Goal: Find specific page/section: Find specific page/section

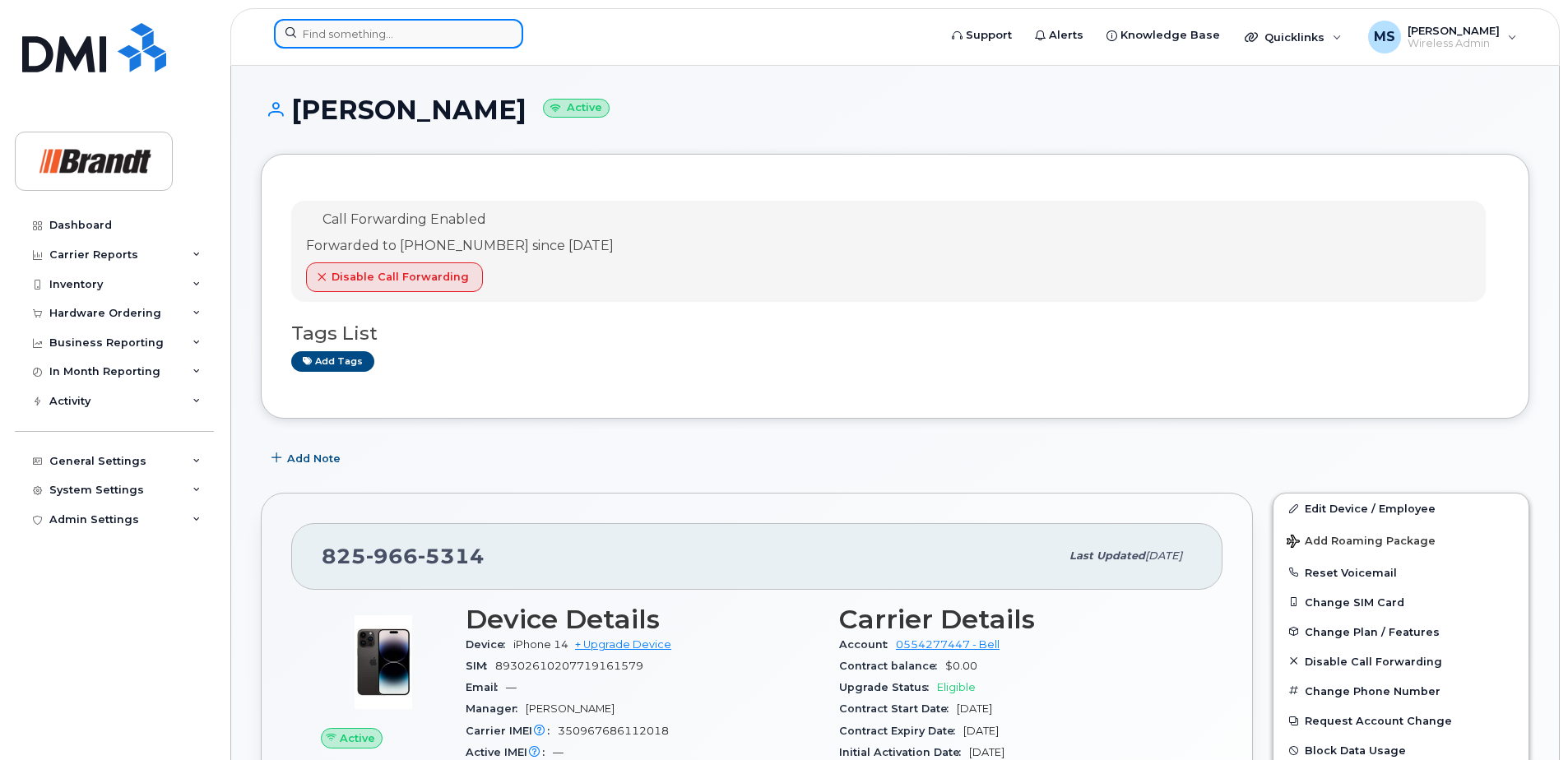
click at [438, 38] on input at bounding box center [399, 33] width 249 height 29
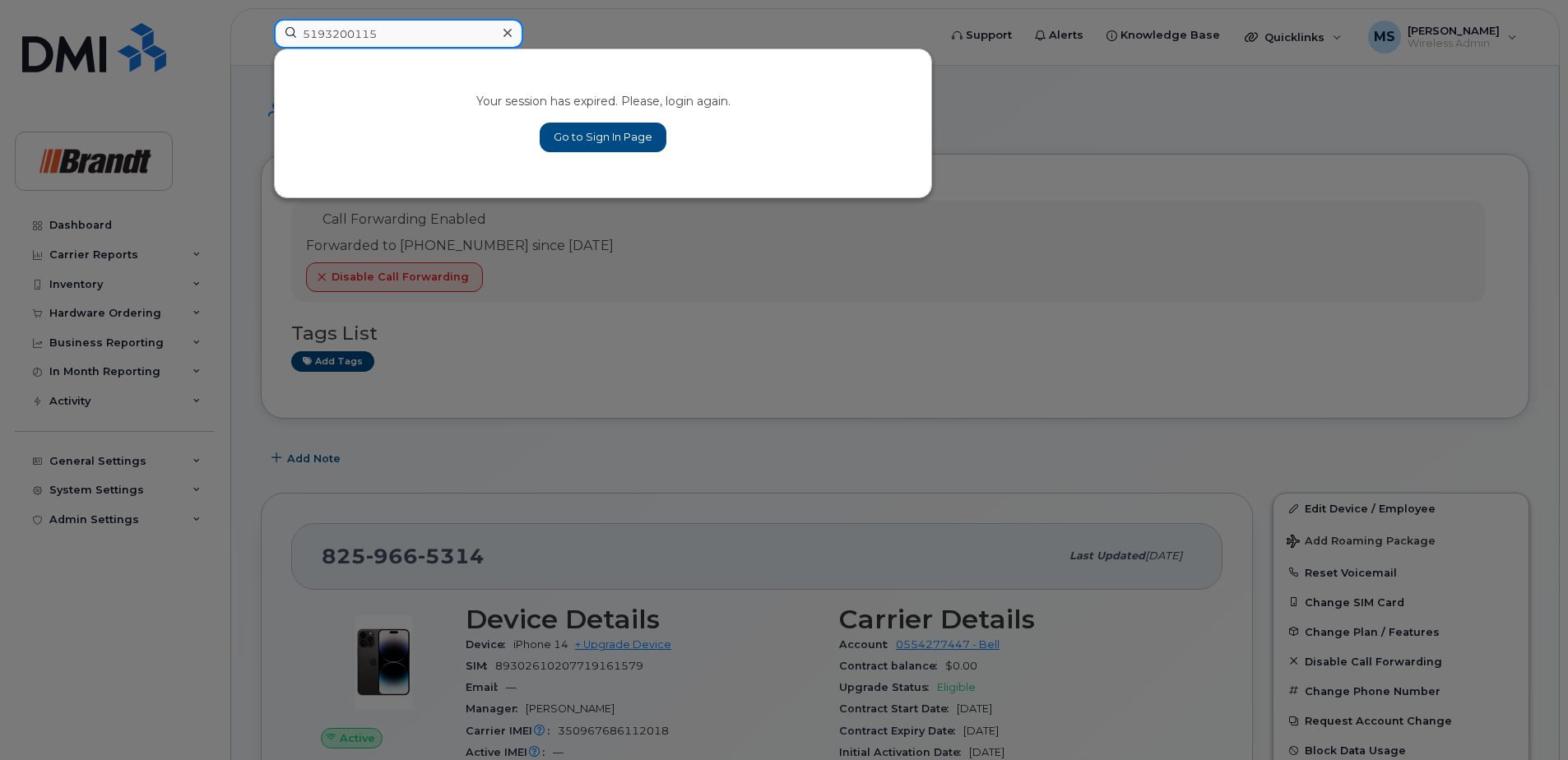
type input "5193200115"
drag, startPoint x: 564, startPoint y: 136, endPoint x: 631, endPoint y: 139, distance: 67.1
click at [564, 136] on link "Go to Sign In Page" at bounding box center [602, 137] width 127 height 29
click at [565, 136] on link "Go to Sign In Page" at bounding box center [602, 137] width 127 height 29
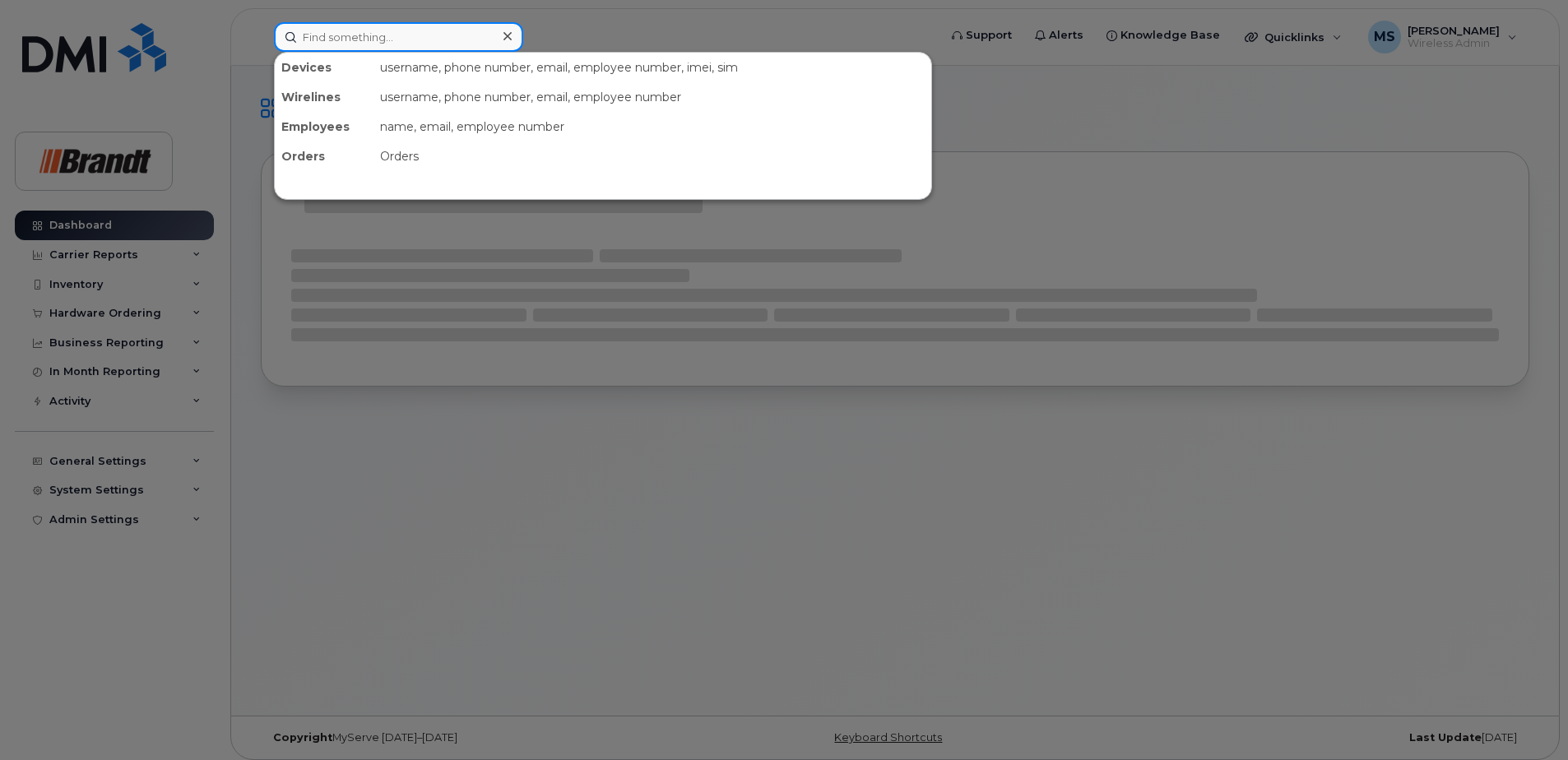
click at [440, 22] on div "Devices username, phone number, email, employee number, imei, sim Wirelines use…" at bounding box center [601, 36] width 680 height 29
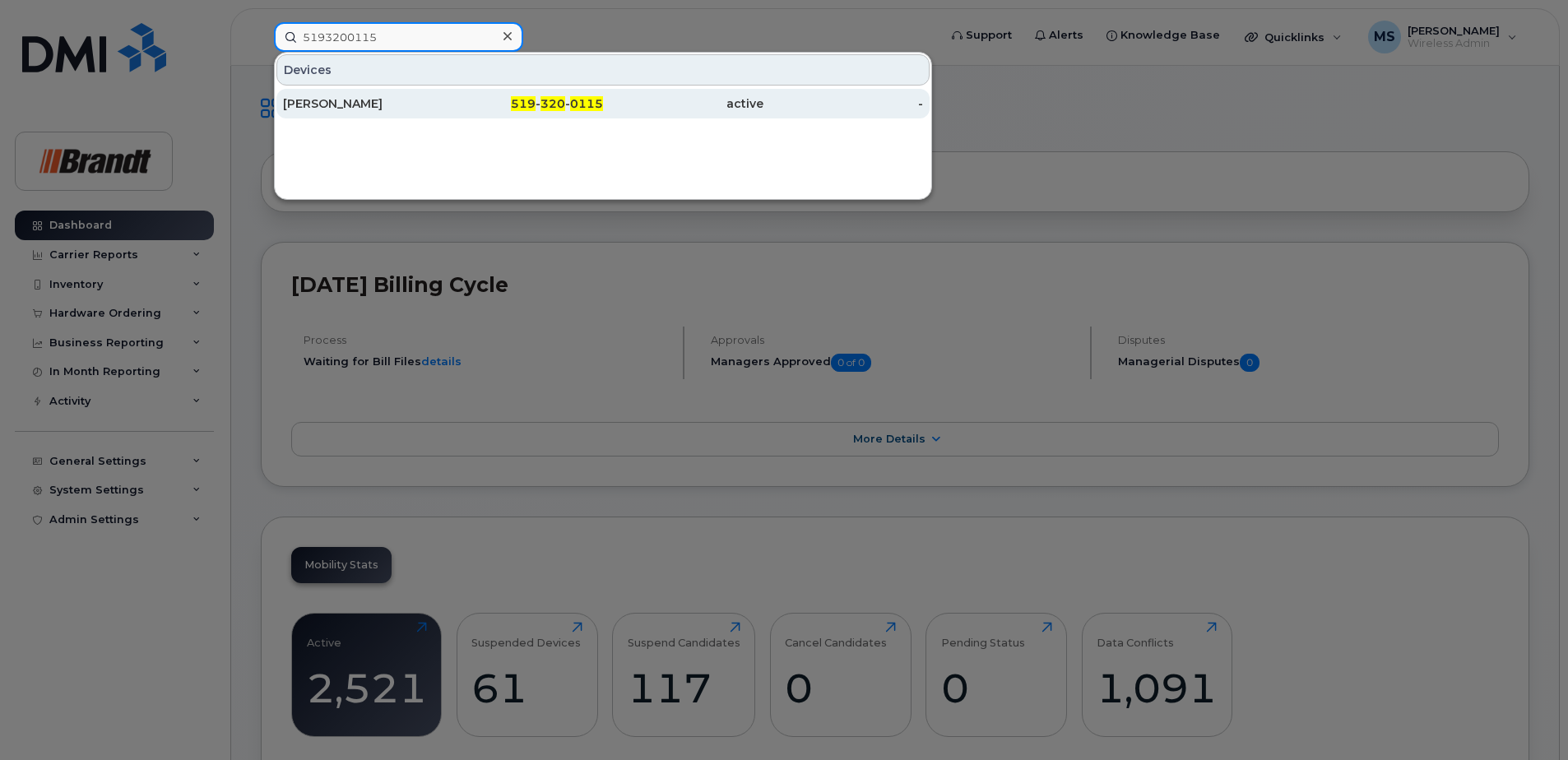
type input "5193200115"
click at [368, 111] on div "Mark Maidment" at bounding box center [363, 104] width 161 height 17
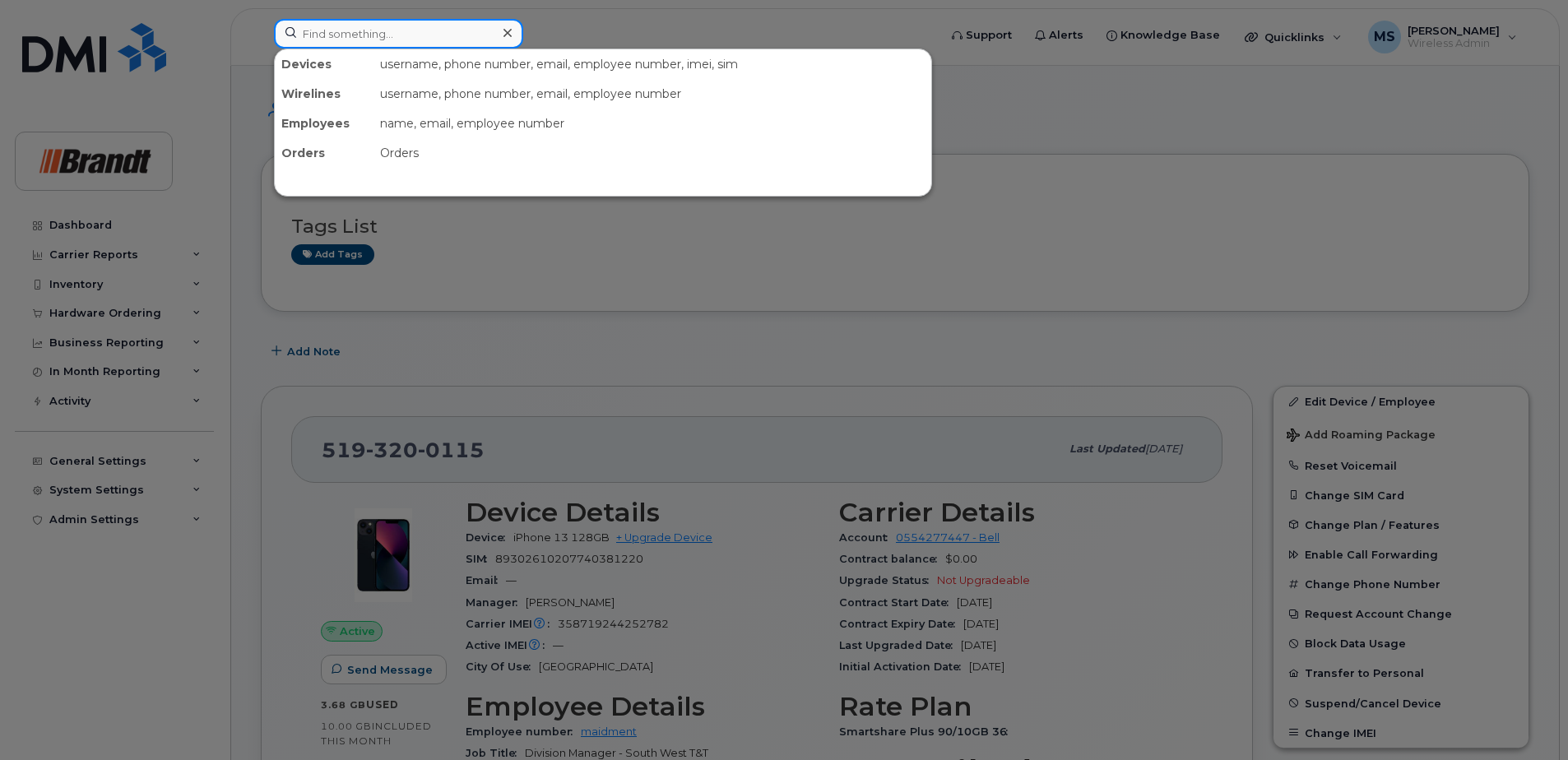
paste input "2267476135"
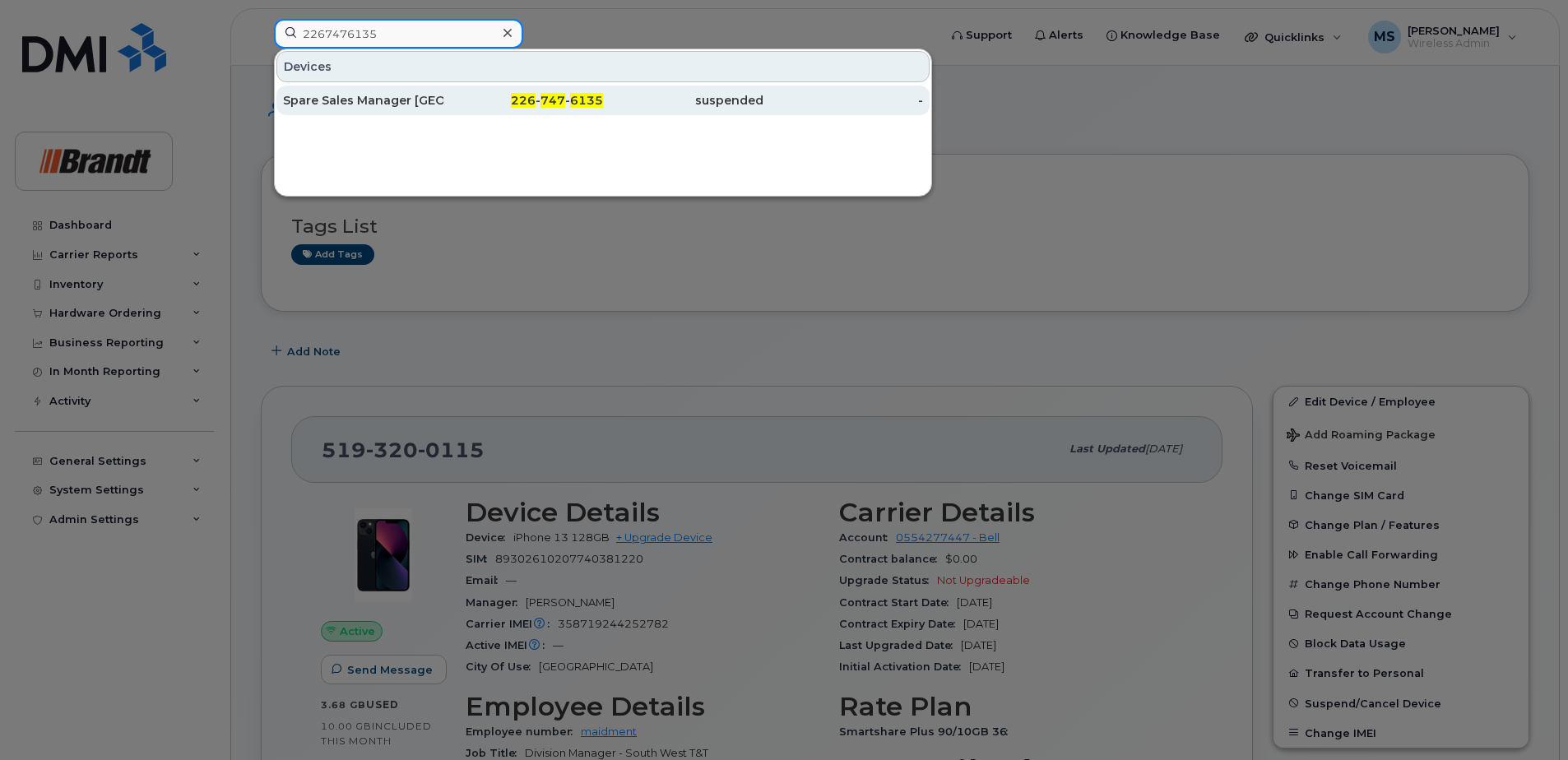
type input "2267476135"
click at [715, 107] on div "suspended" at bounding box center [683, 101] width 161 height 17
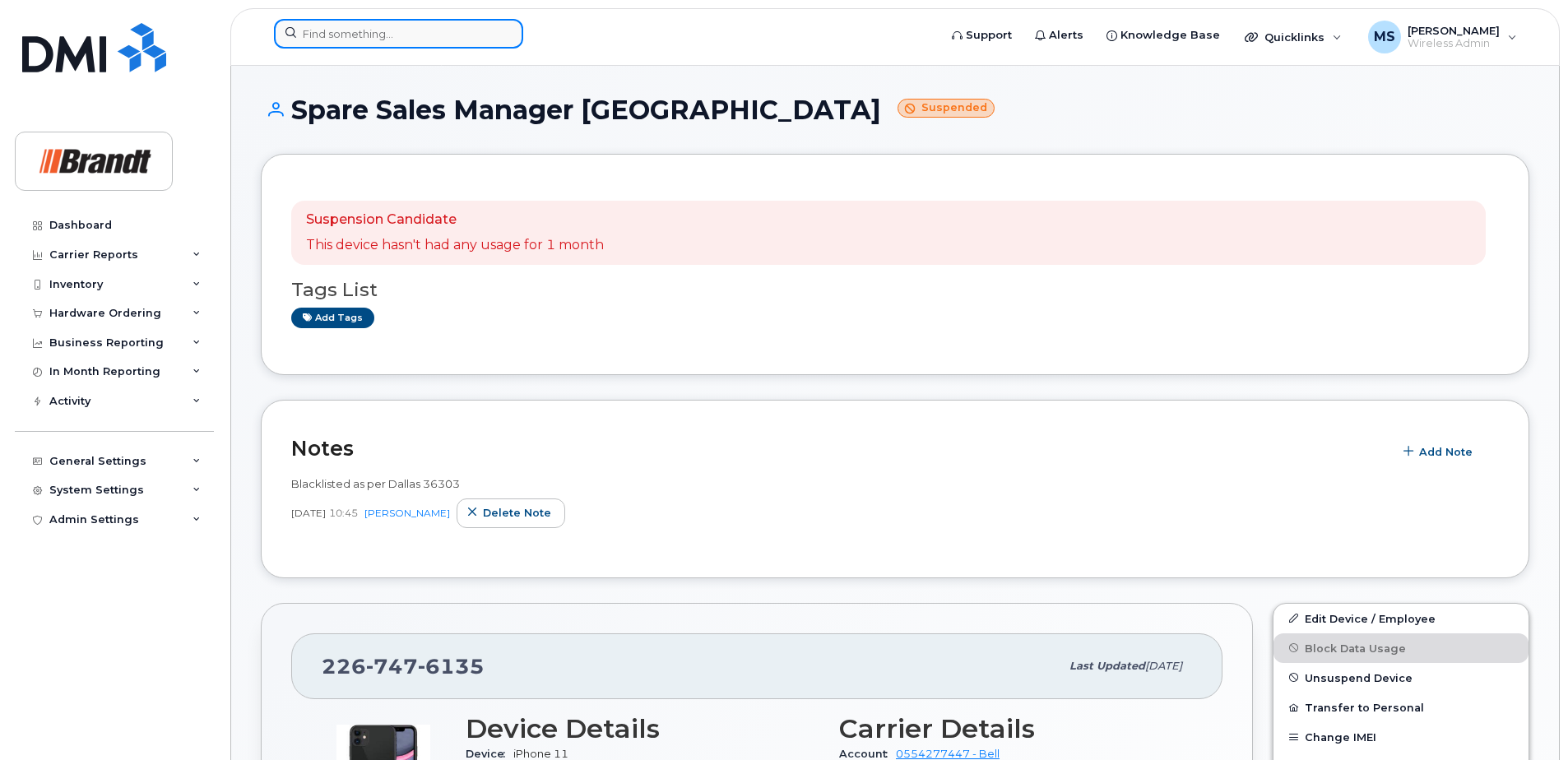
click at [383, 26] on input at bounding box center [399, 33] width 249 height 29
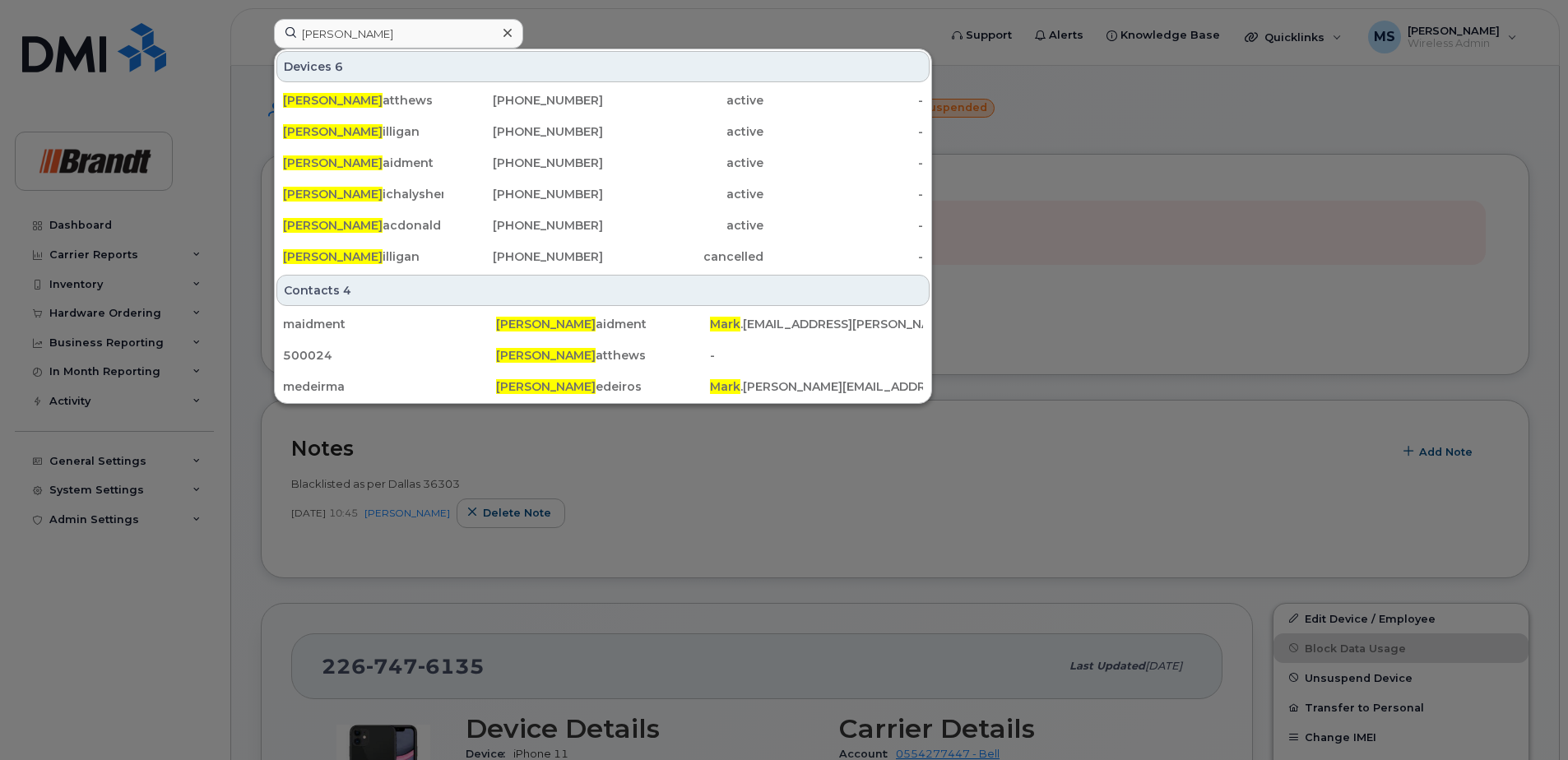
click at [1069, 166] on div at bounding box center [784, 380] width 1568 height 760
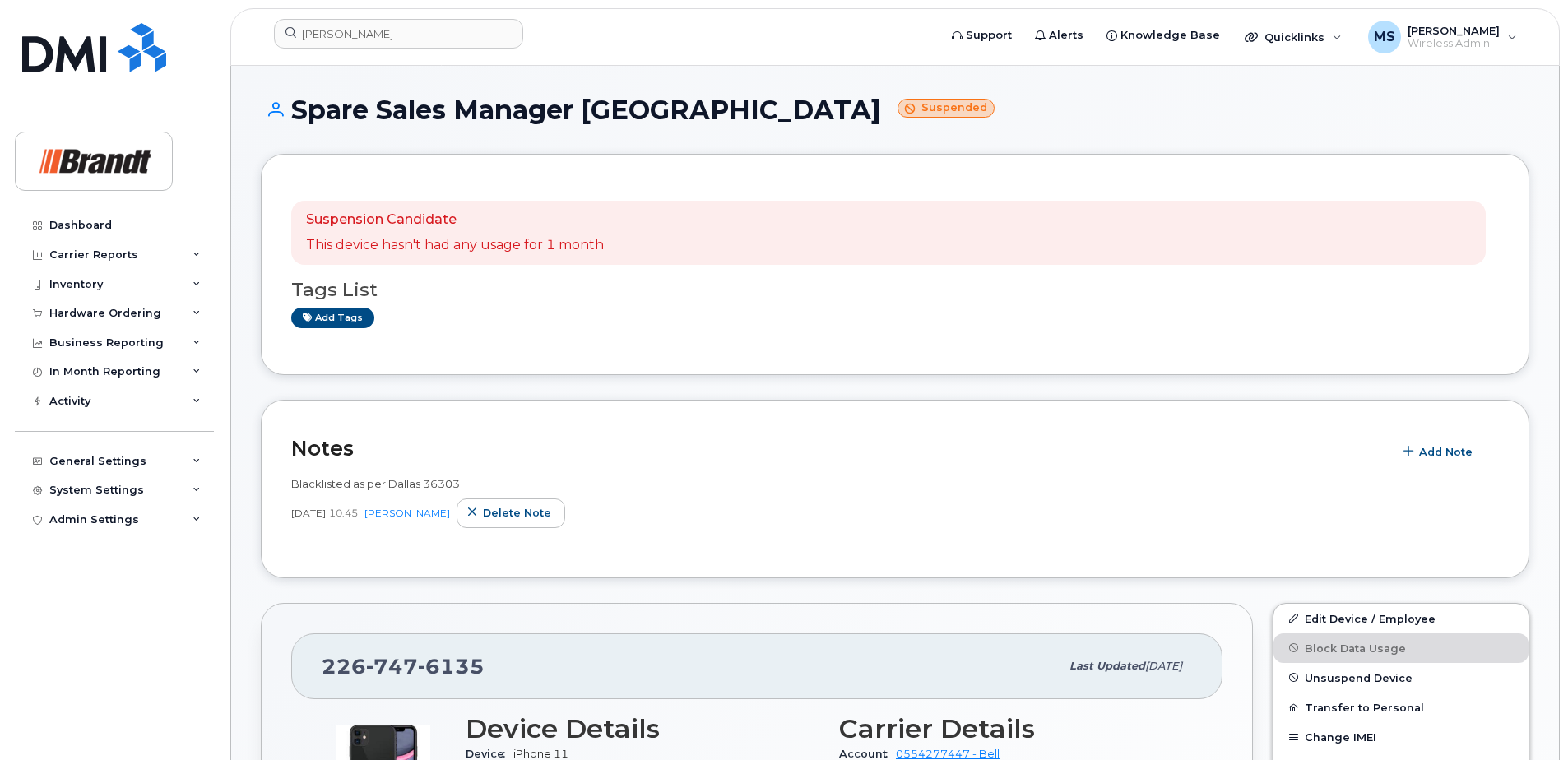
click at [176, 707] on div "Dashboard Carrier Reports Monthly Billing Data Daily Data Pooling Data Behavior…" at bounding box center [116, 473] width 203 height 525
click at [349, 33] on input "mark m" at bounding box center [399, 33] width 249 height 29
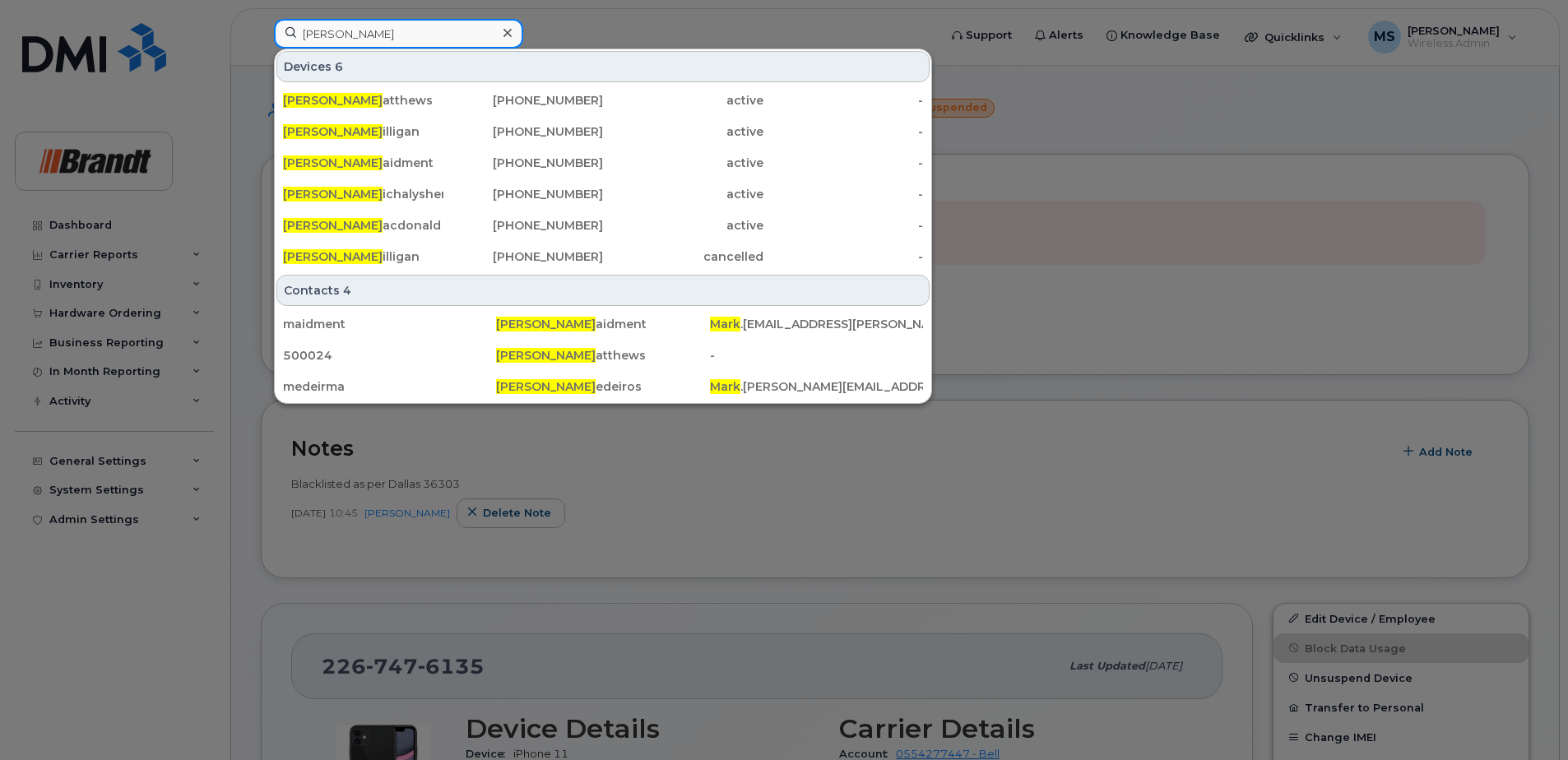
drag, startPoint x: 369, startPoint y: 38, endPoint x: 203, endPoint y: 40, distance: 166.0
click at [261, 40] on div "mark m Devices 6 Mark M atthews 604-209-5111 active - Mark M illigan 403-479-52…" at bounding box center [601, 36] width 680 height 36
paste input "9057303101"
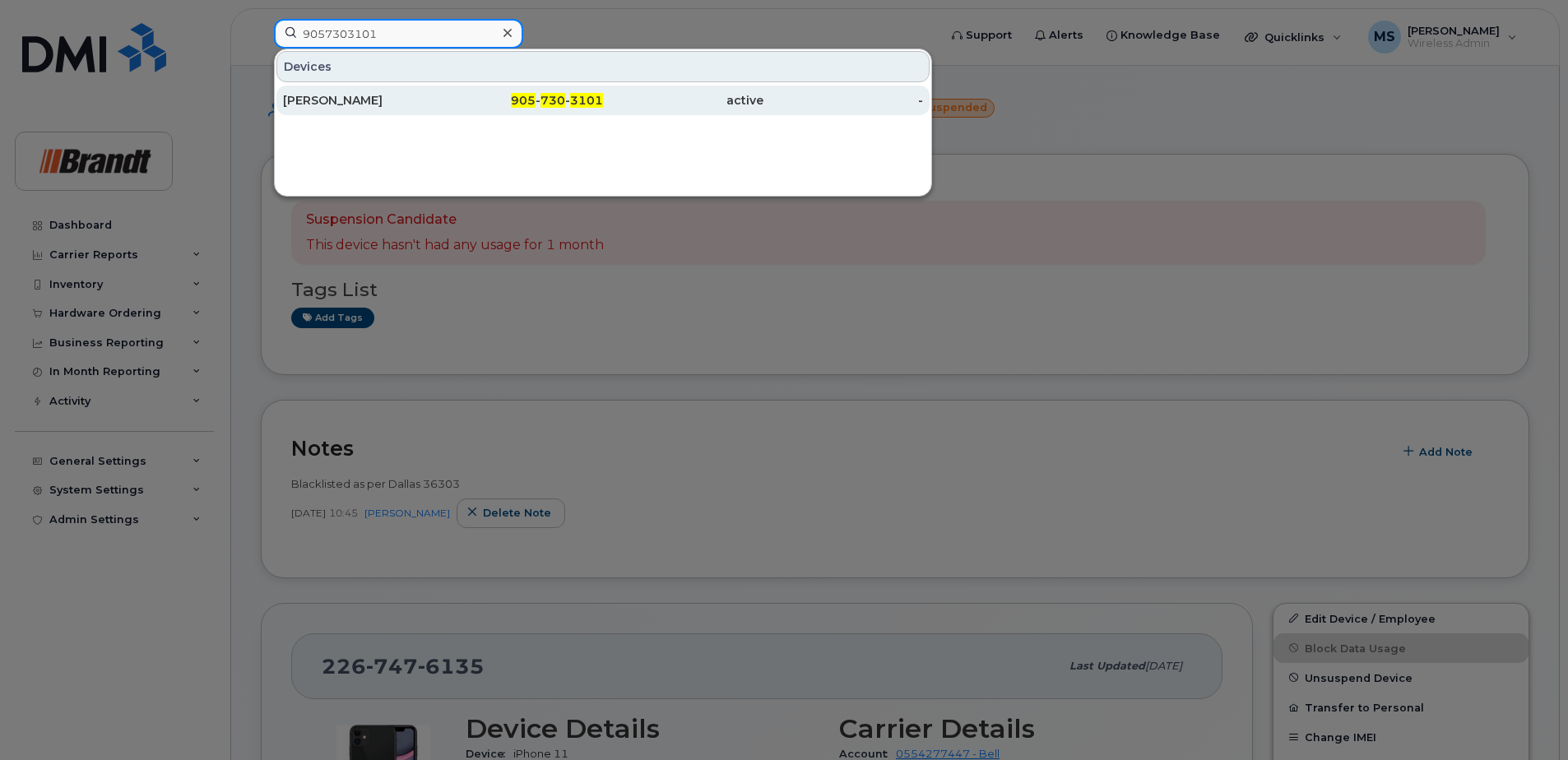
type input "9057303101"
click at [623, 101] on div "active" at bounding box center [683, 101] width 161 height 17
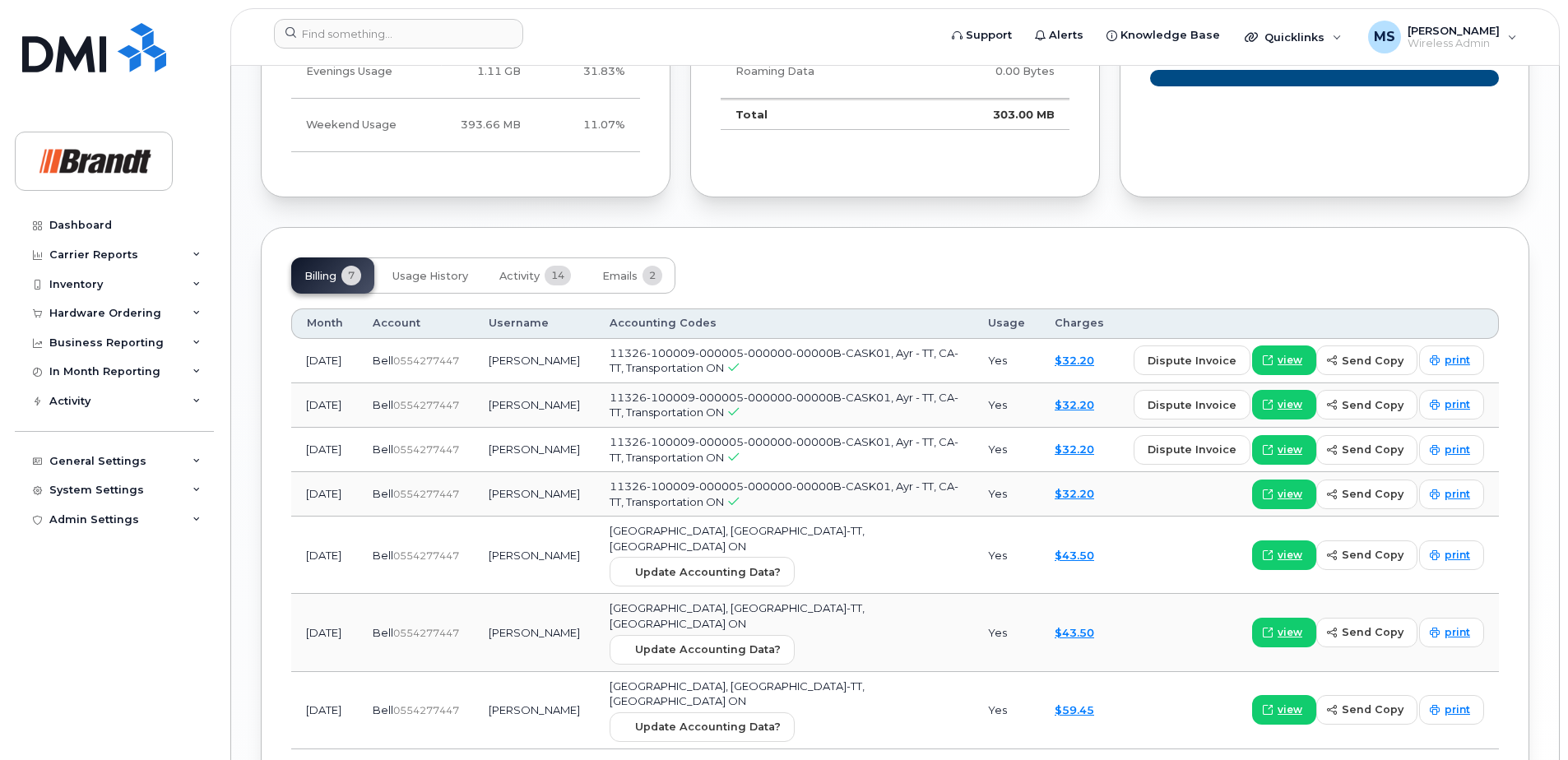
scroll to position [1152, 0]
